Goal: Task Accomplishment & Management: Manage account settings

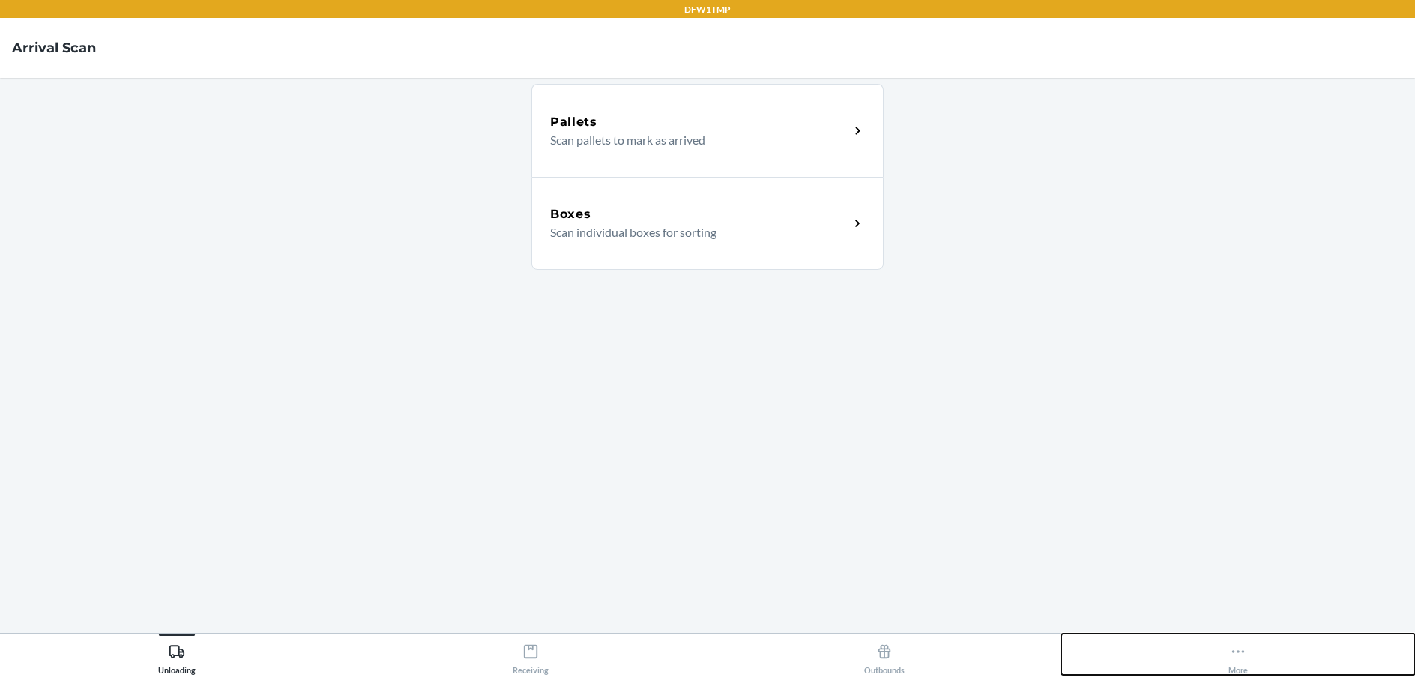
click at [1237, 652] on icon at bounding box center [1238, 651] width 13 height 3
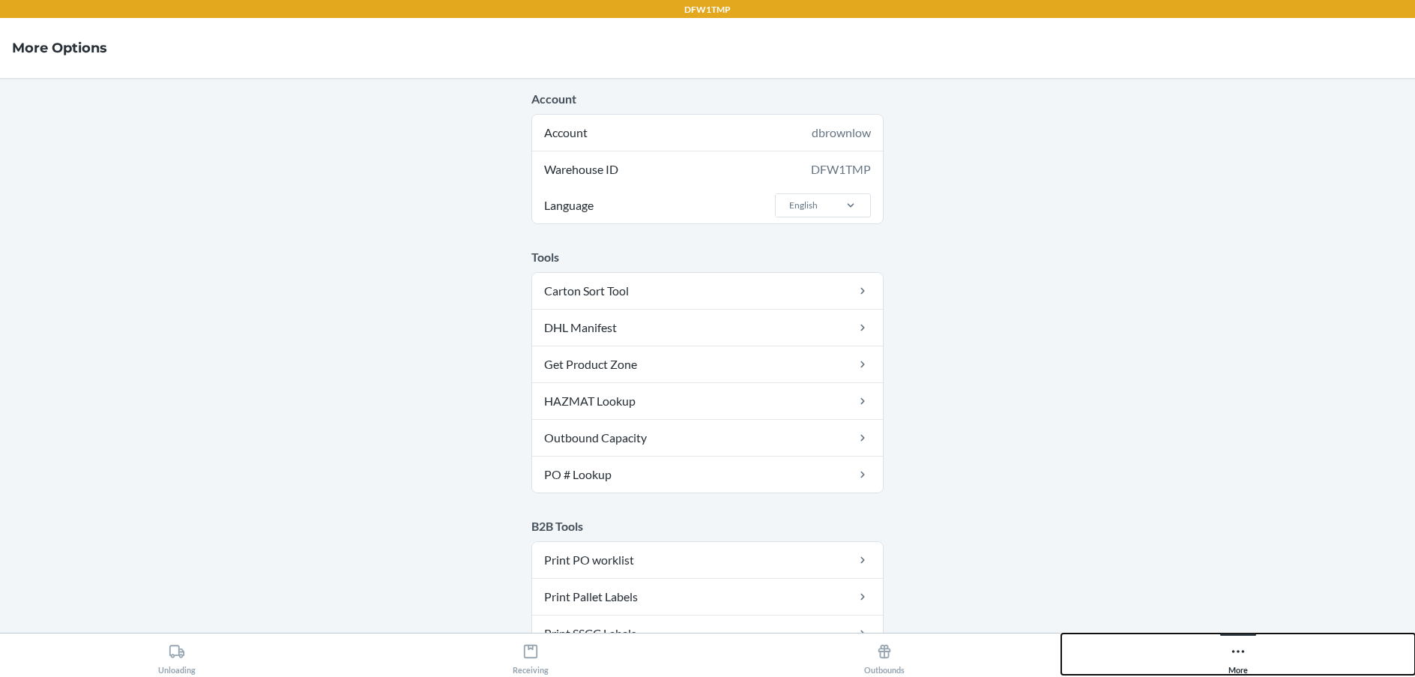
click at [1219, 648] on button "More" at bounding box center [1238, 653] width 354 height 41
drag, startPoint x: 962, startPoint y: 430, endPoint x: 971, endPoint y: 429, distance: 9.0
drag, startPoint x: 974, startPoint y: 429, endPoint x: 1004, endPoint y: 420, distance: 32.0
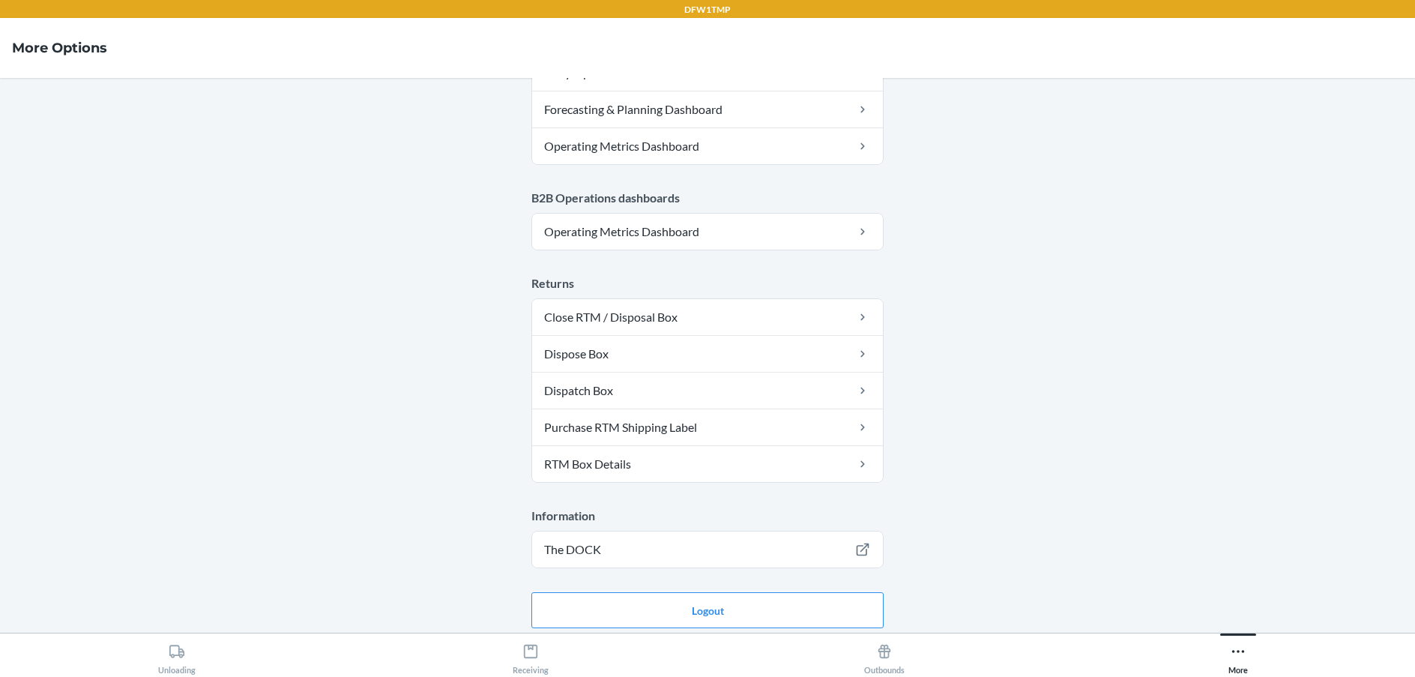
scroll to position [764, 0]
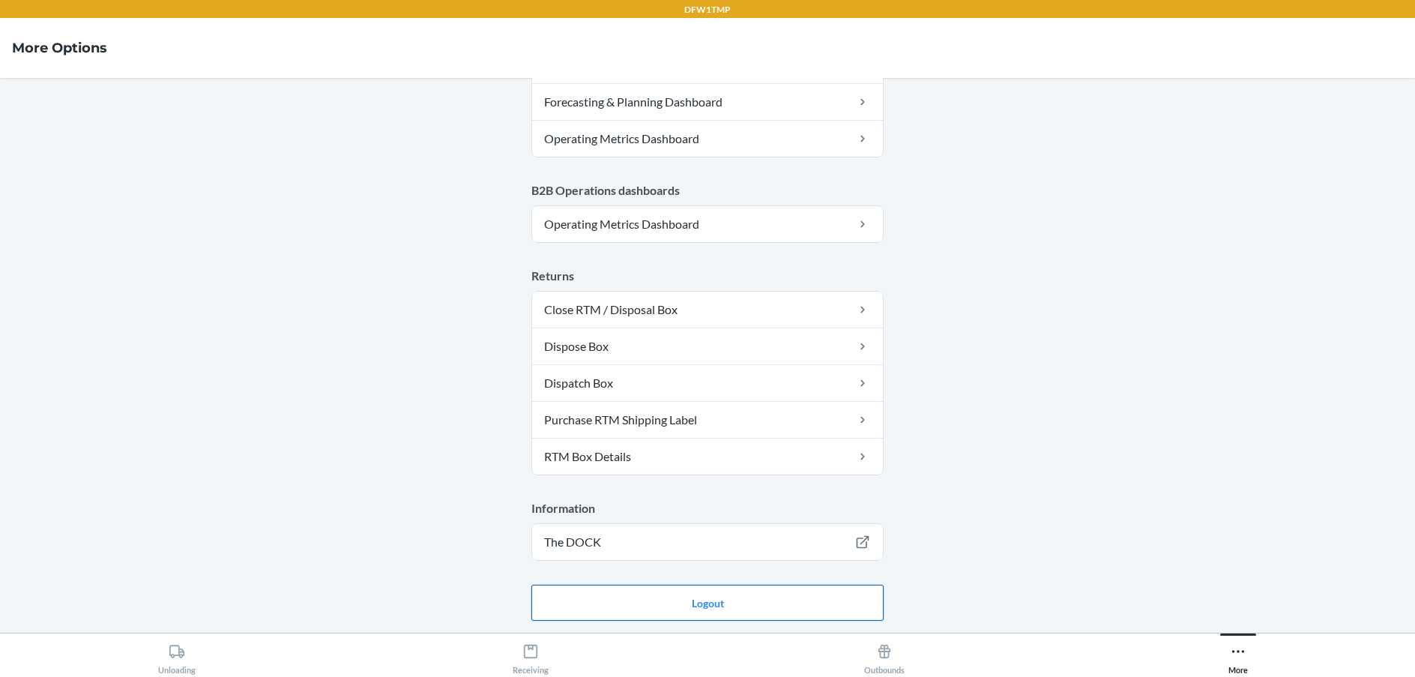
click at [661, 606] on button "Logout" at bounding box center [707, 603] width 352 height 36
